Goal: Task Accomplishment & Management: Use online tool/utility

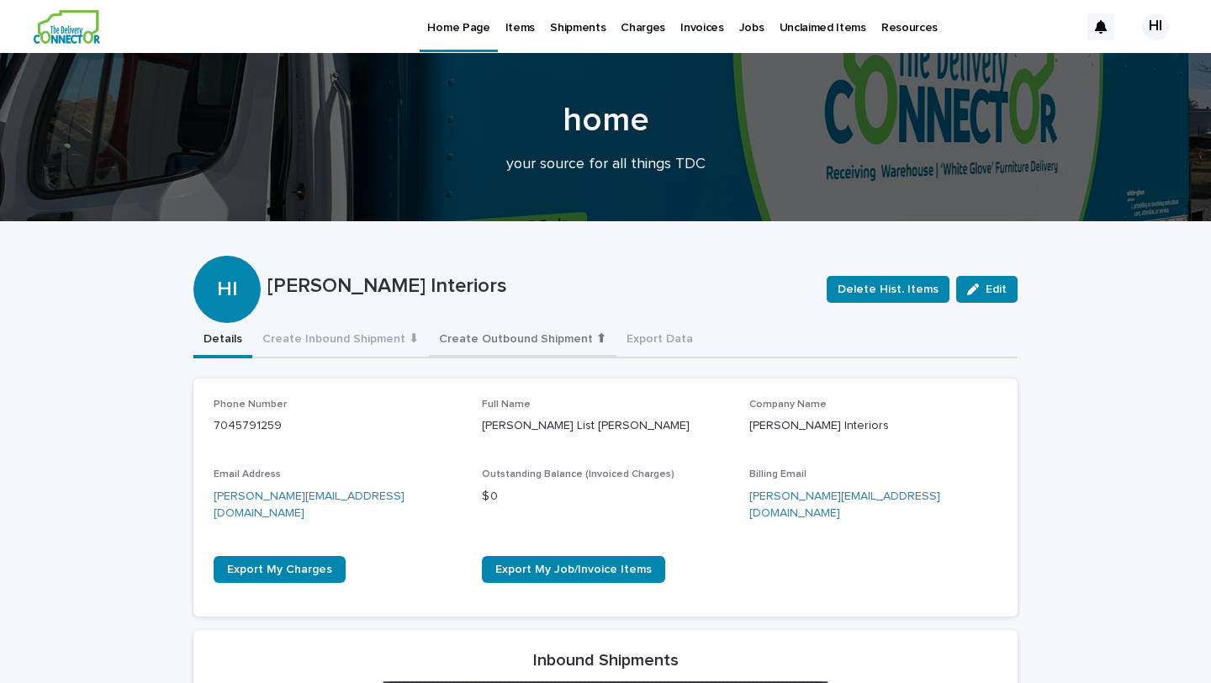
click at [518, 332] on button "Create Outbound Shipment ⬆" at bounding box center [523, 340] width 188 height 35
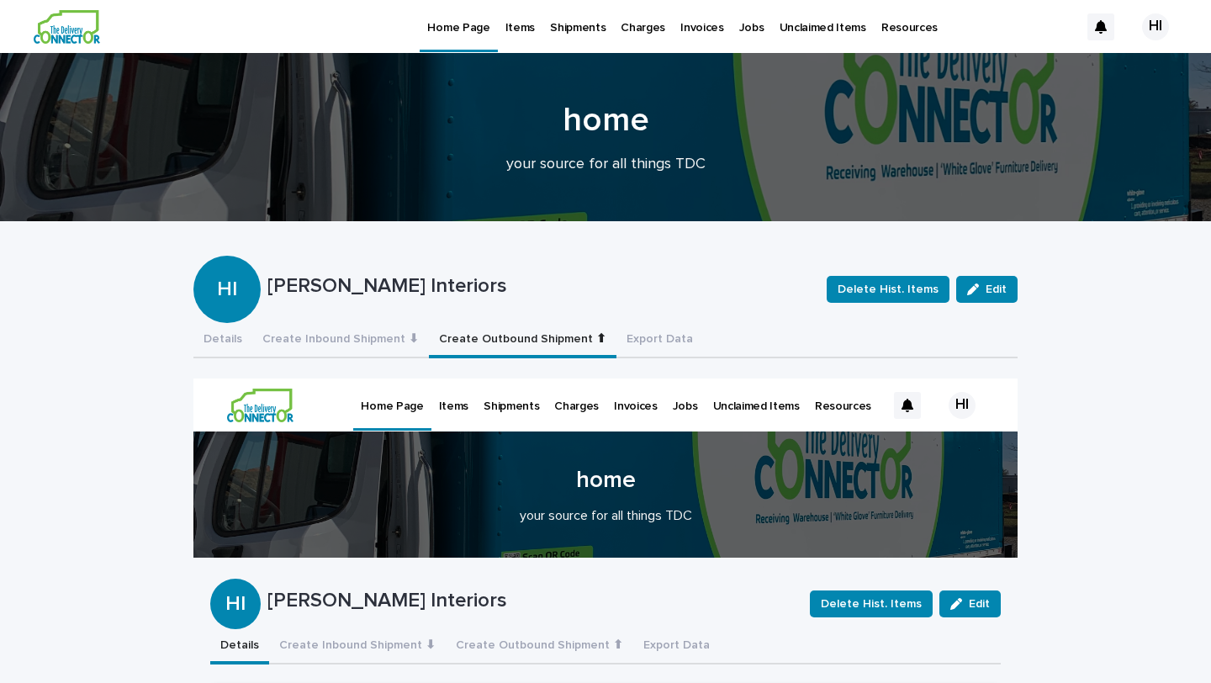
click at [457, 402] on p "Items" at bounding box center [453, 396] width 29 height 35
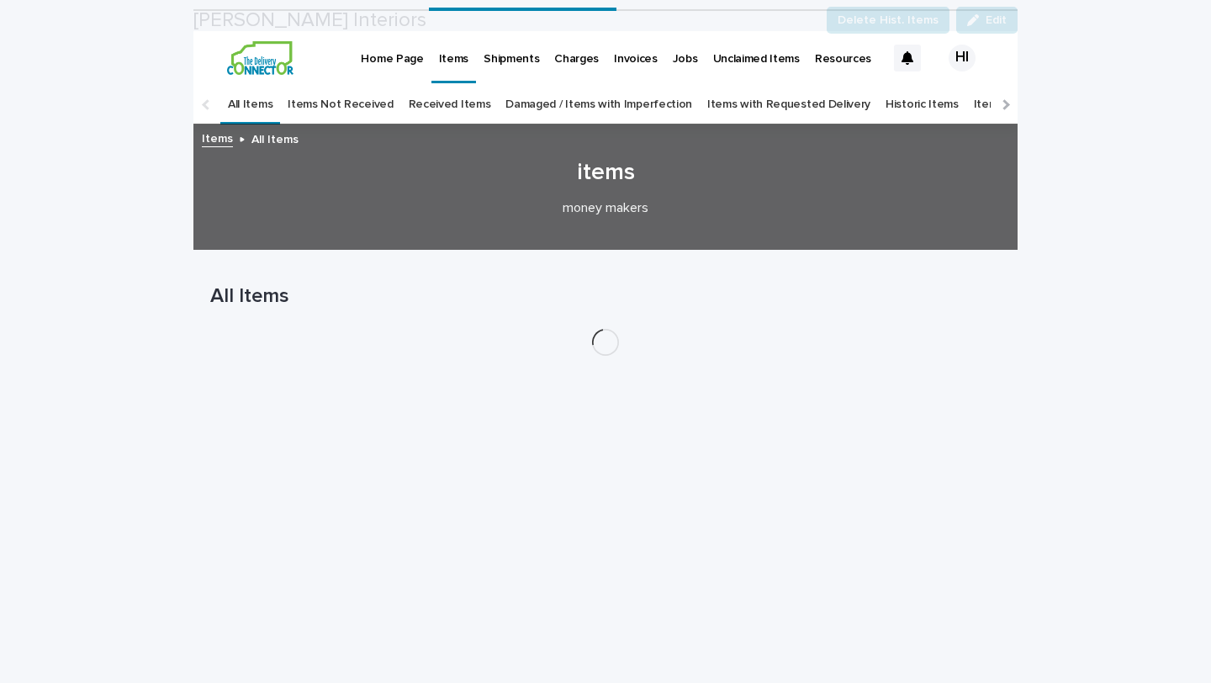
scroll to position [432, 0]
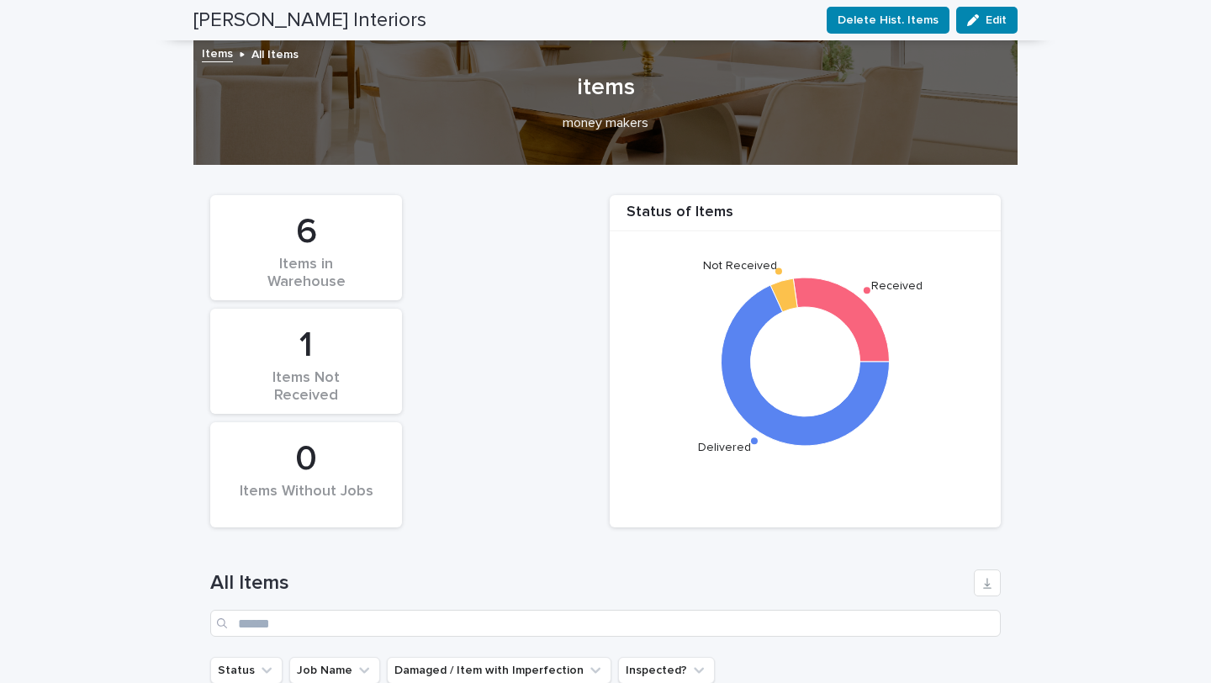
click at [354, 262] on div "Items in Warehouse" at bounding box center [306, 273] width 135 height 35
click at [294, 360] on div "1" at bounding box center [306, 346] width 135 height 42
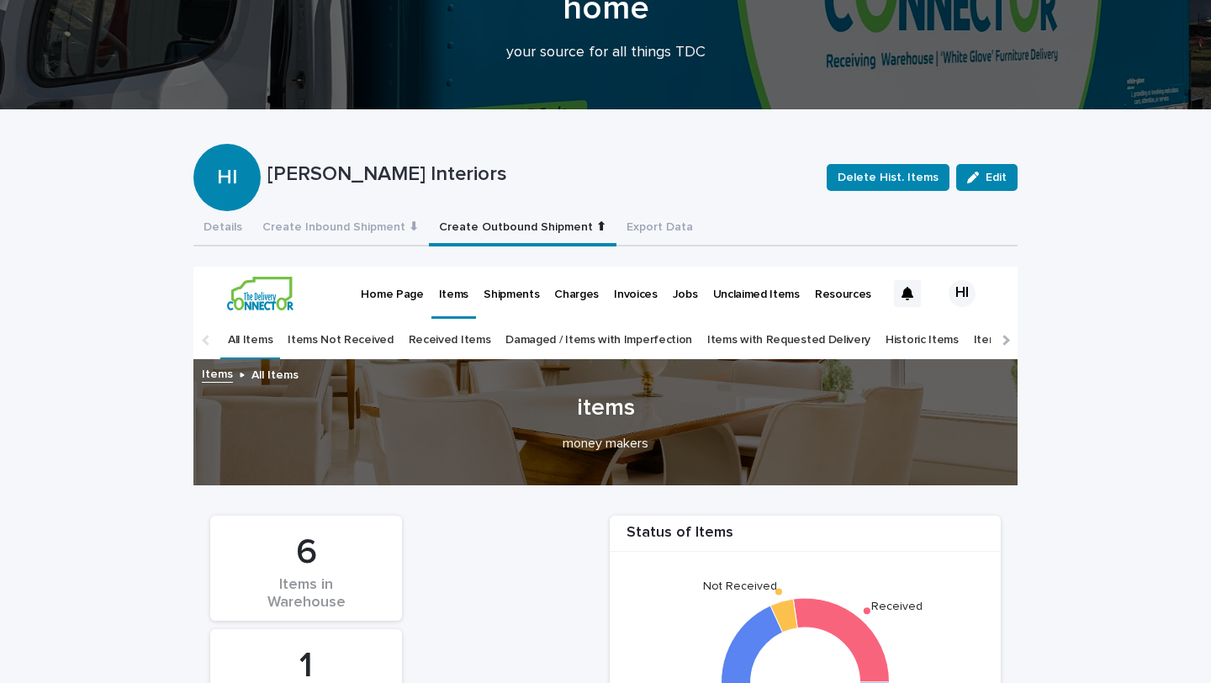
scroll to position [139, 0]
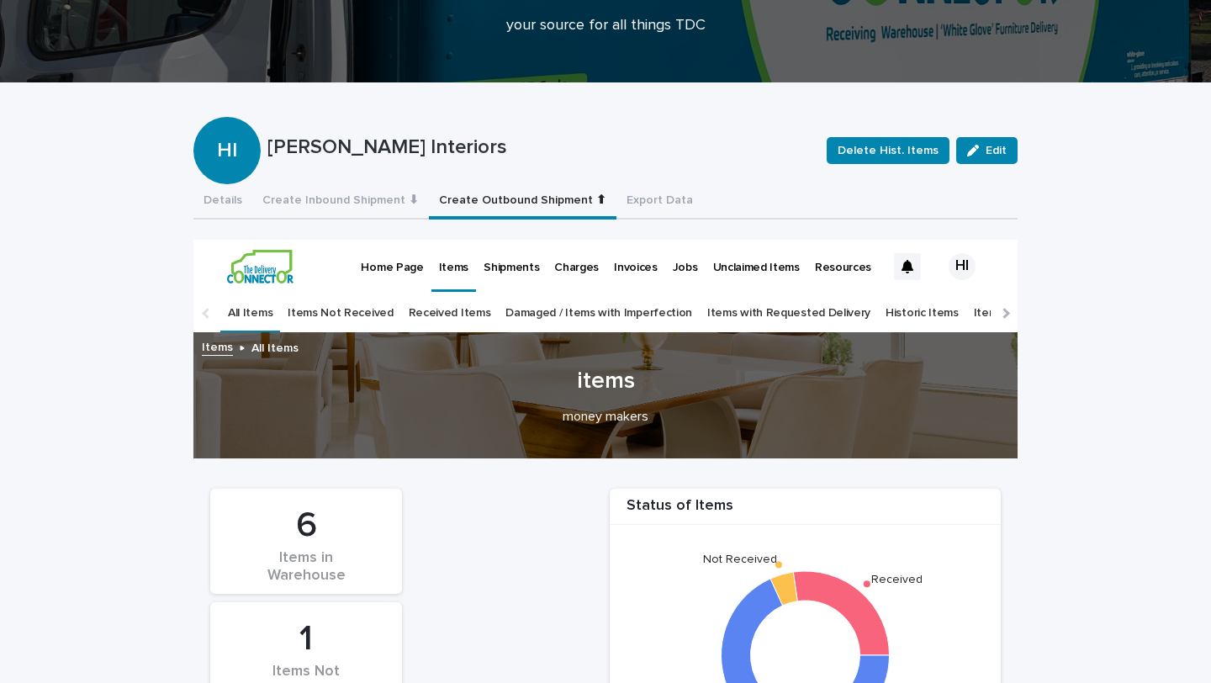
click at [713, 312] on link "Items with Requested Delivery" at bounding box center [788, 314] width 163 height 40
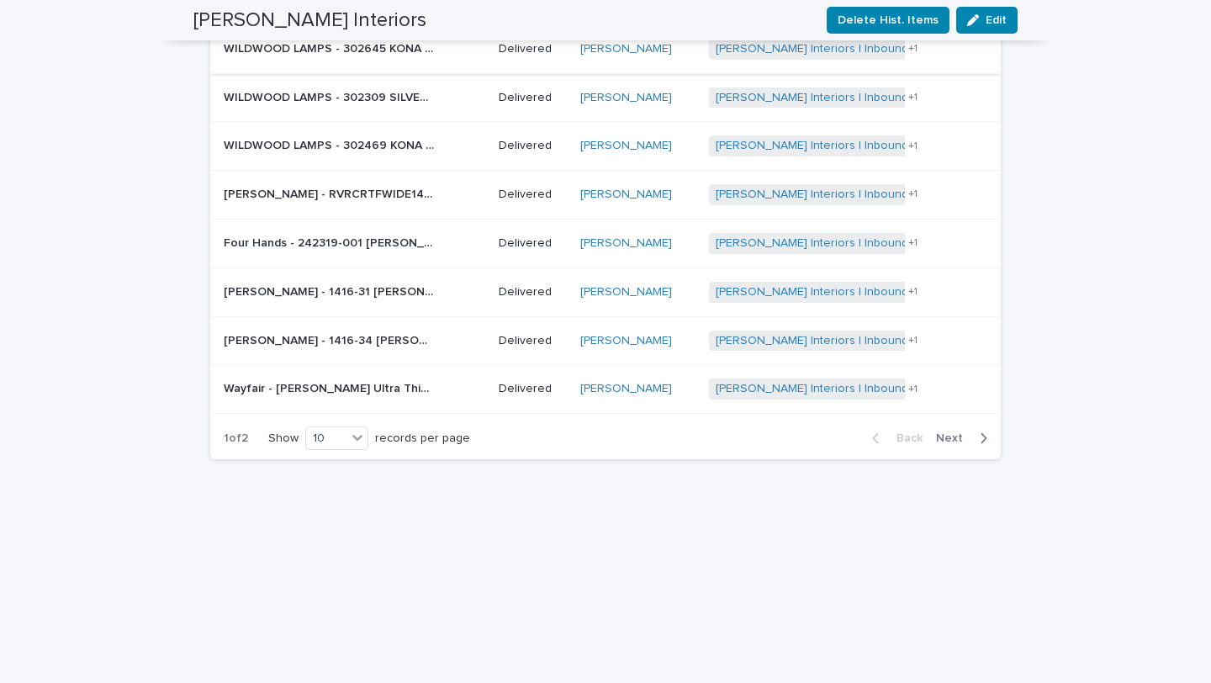
scroll to position [709, 0]
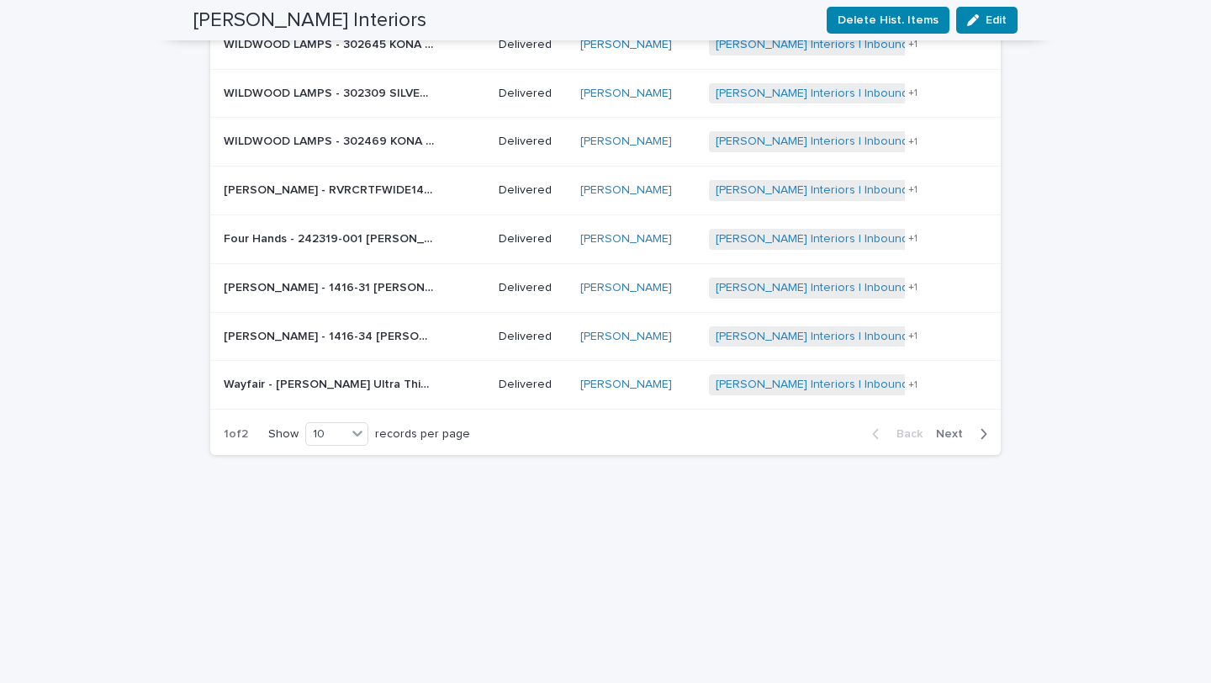
click at [824, 432] on span "Next" at bounding box center [954, 434] width 37 height 12
click at [824, 436] on span "Back" at bounding box center [905, 434] width 36 height 12
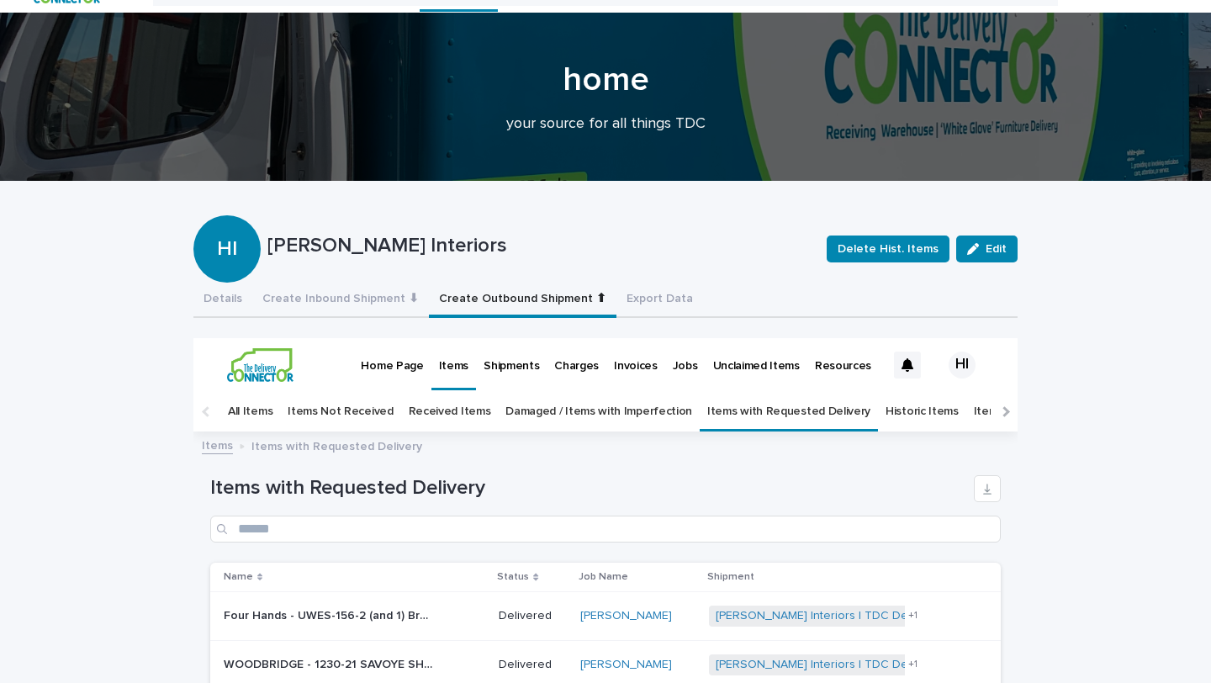
scroll to position [0, 0]
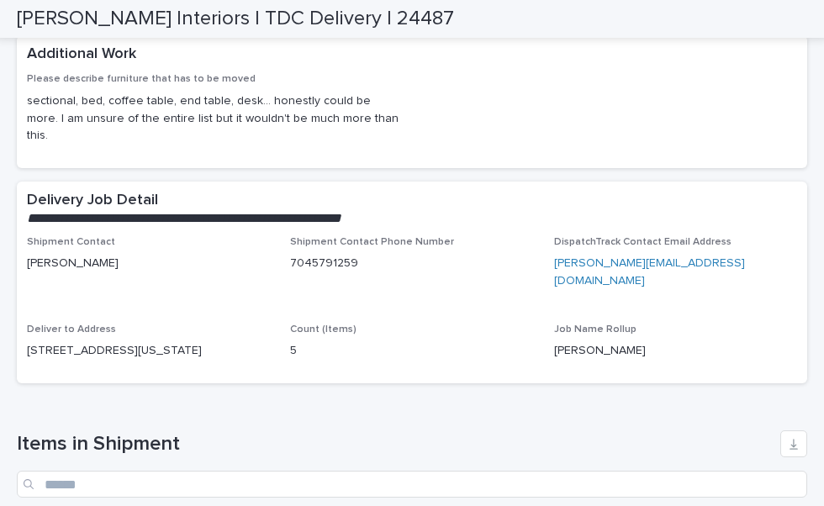
scroll to position [777, 0]
